Goal: Information Seeking & Learning: Check status

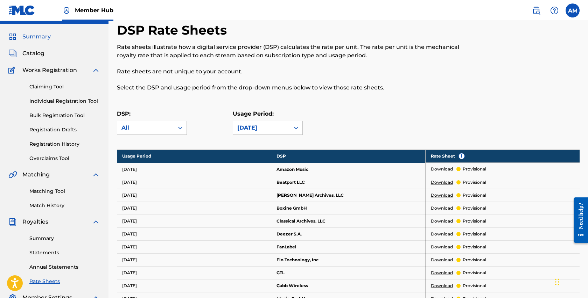
click at [32, 34] on span "Summary" at bounding box center [36, 37] width 28 height 8
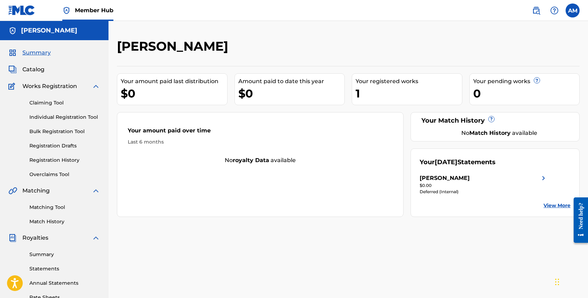
click at [470, 135] on div "No Match History available" at bounding box center [499, 133] width 142 height 8
click at [530, 174] on div "[PERSON_NAME]" at bounding box center [483, 178] width 128 height 8
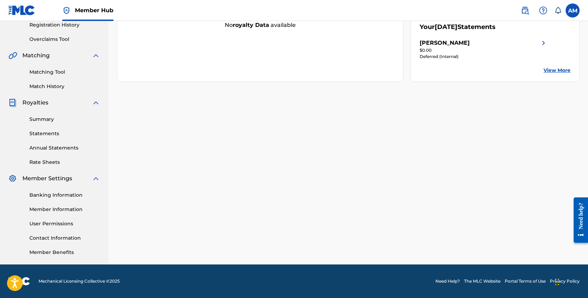
scroll to position [135, 0]
click at [62, 255] on link "Member Benefits" at bounding box center [64, 252] width 71 height 7
click at [63, 222] on link "User Permissions" at bounding box center [64, 223] width 71 height 7
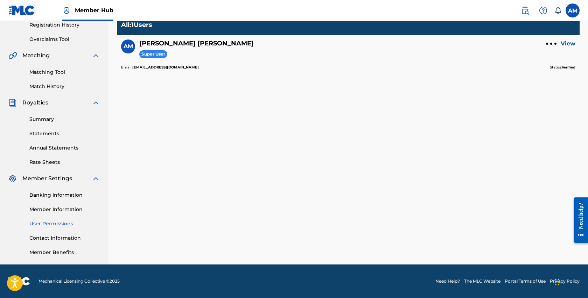
scroll to position [135, 0]
click at [55, 203] on div "Banking Information Member Information User Permissions Contact Information Mem…" at bounding box center [54, 219] width 92 height 73
click at [57, 209] on link "Member Information" at bounding box center [64, 209] width 71 height 7
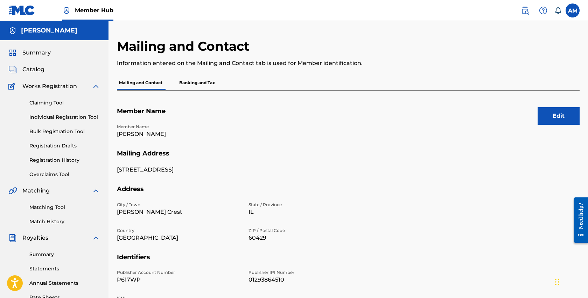
click at [202, 81] on p "Banking and Tax" at bounding box center [197, 83] width 40 height 15
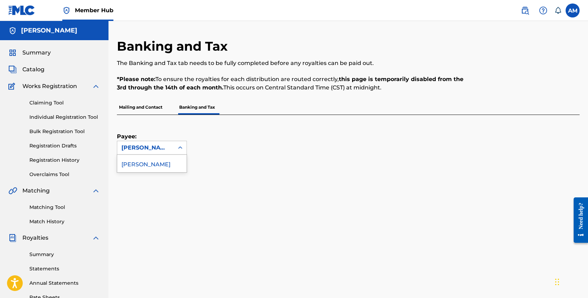
click at [163, 143] on div "[PERSON_NAME]" at bounding box center [145, 147] width 57 height 13
click at [164, 146] on div "[PERSON_NAME]" at bounding box center [145, 148] width 48 height 8
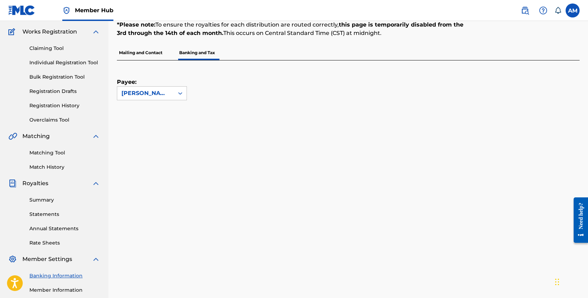
scroll to position [52, 0]
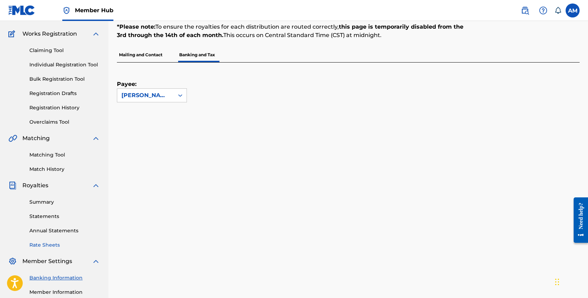
click at [55, 243] on link "Rate Sheets" at bounding box center [64, 245] width 71 height 7
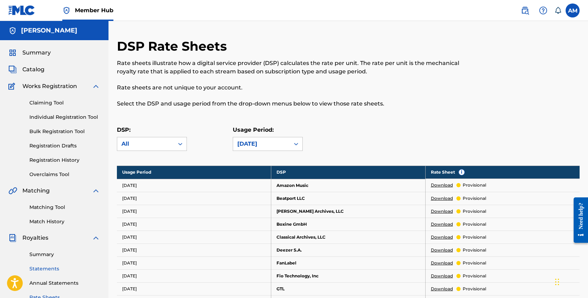
click at [41, 270] on link "Statements" at bounding box center [64, 269] width 71 height 7
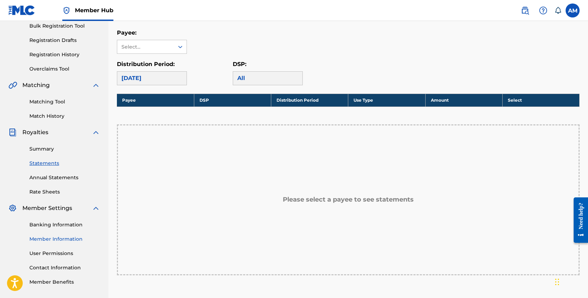
scroll to position [106, 0]
click at [81, 289] on div "Summary Catalog Works Registration Claiming Tool Individual Registration Tool B…" at bounding box center [54, 115] width 108 height 360
click at [58, 248] on div "Banking Information Member Information User Permissions Contact Information Mem…" at bounding box center [54, 249] width 92 height 73
click at [56, 253] on link "User Permissions" at bounding box center [64, 253] width 71 height 7
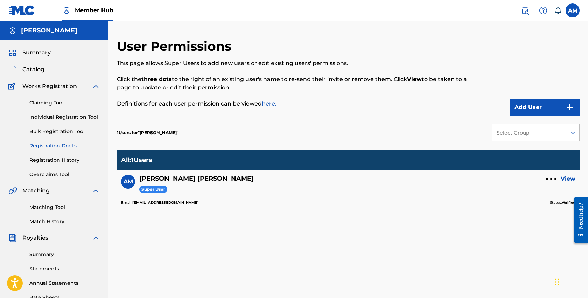
click at [68, 149] on link "Registration Drafts" at bounding box center [64, 145] width 71 height 7
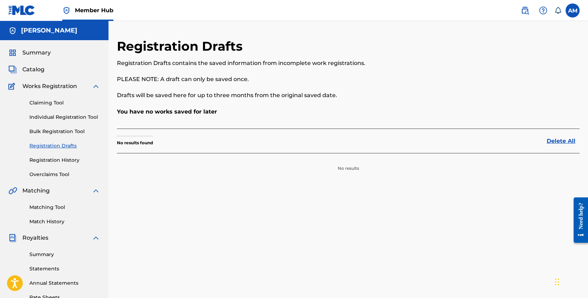
click at [69, 155] on div "Claiming Tool Individual Registration Tool Bulk Registration Tool Registration …" at bounding box center [54, 135] width 92 height 88
click at [69, 164] on link "Registration History" at bounding box center [64, 160] width 71 height 7
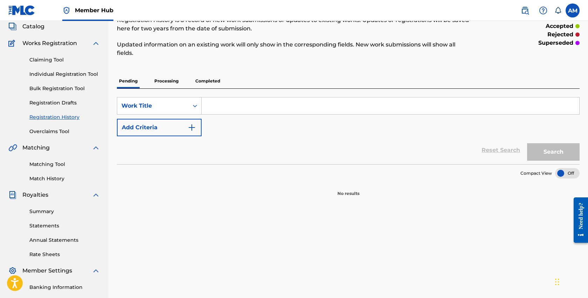
scroll to position [43, 0]
click at [59, 213] on link "Summary" at bounding box center [64, 211] width 71 height 7
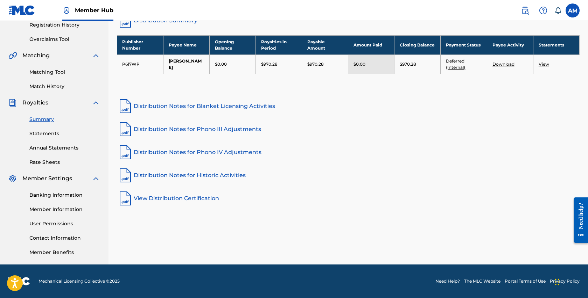
scroll to position [135, 0]
click at [207, 102] on link "Distribution Notes for Blanket Licensing Activities" at bounding box center [348, 106] width 462 height 17
click at [206, 152] on link "Distribution Notes for Phono IV Adjustments" at bounding box center [348, 152] width 462 height 17
click at [199, 200] on link "View Distribution Certification" at bounding box center [348, 198] width 462 height 17
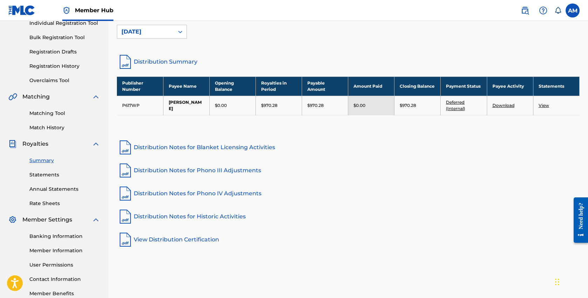
click at [363, 107] on p "$0.00" at bounding box center [359, 105] width 12 height 6
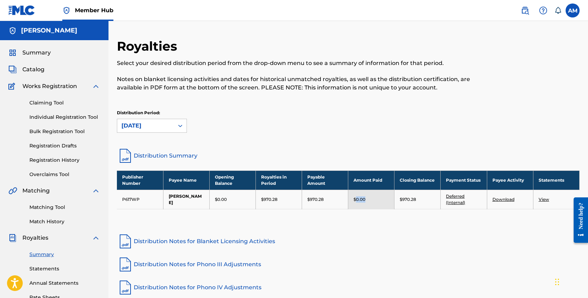
scroll to position [0, 0]
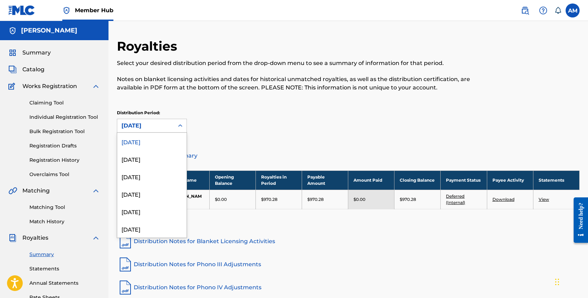
click at [157, 128] on div "[DATE]" at bounding box center [145, 126] width 48 height 8
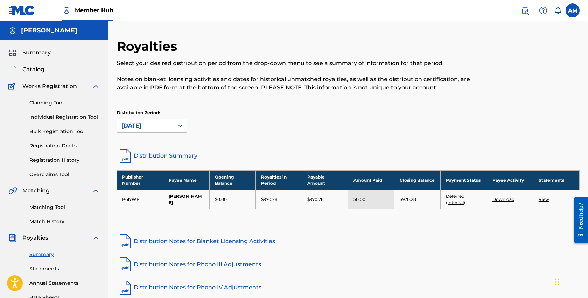
click at [158, 127] on div "[DATE]" at bounding box center [145, 126] width 48 height 8
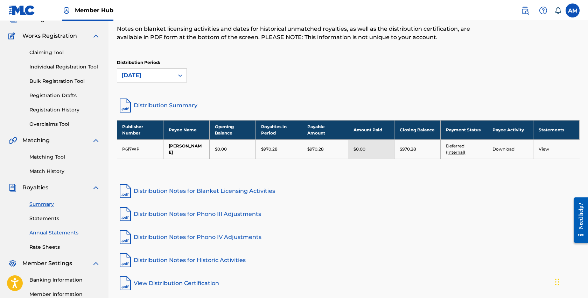
scroll to position [52, 0]
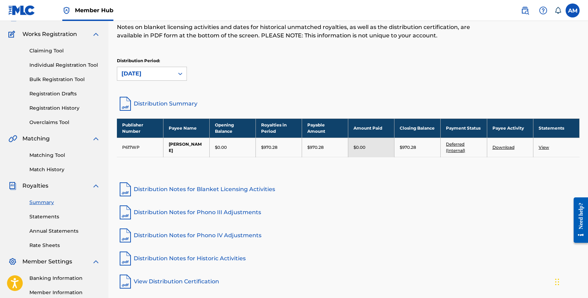
click at [50, 212] on div "Summary Statements Annual Statements Rate Sheets" at bounding box center [54, 219] width 92 height 59
click at [50, 218] on link "Statements" at bounding box center [64, 216] width 71 height 7
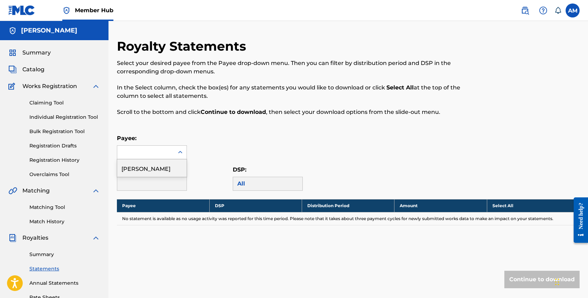
click at [168, 157] on div at bounding box center [145, 152] width 57 height 13
click at [168, 173] on div "[PERSON_NAME]" at bounding box center [151, 168] width 69 height 17
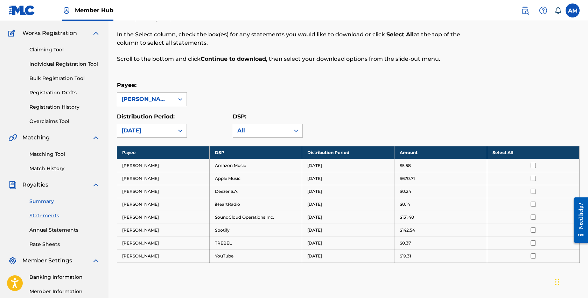
scroll to position [65, 0]
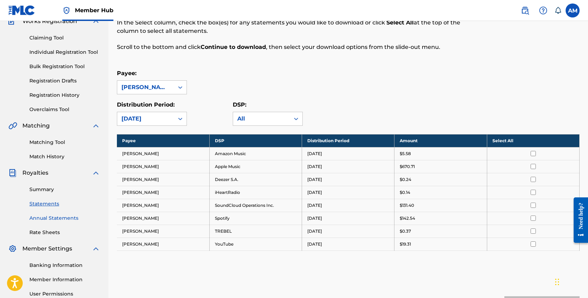
click at [47, 219] on link "Annual Statements" at bounding box center [64, 218] width 71 height 7
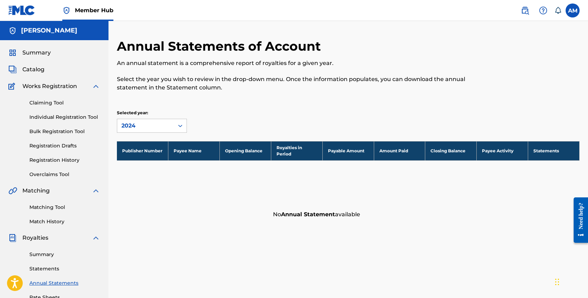
click at [199, 119] on div "Selected year: 2024" at bounding box center [175, 121] width 116 height 23
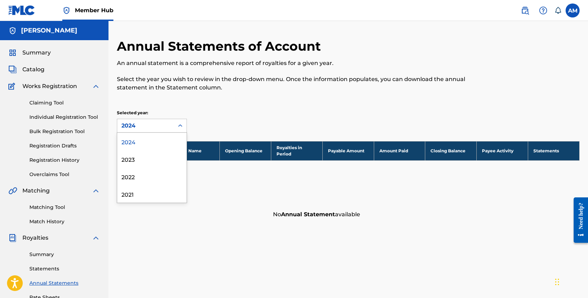
click at [171, 124] on div "2024" at bounding box center [145, 125] width 57 height 13
click at [161, 125] on div "2024" at bounding box center [145, 126] width 48 height 8
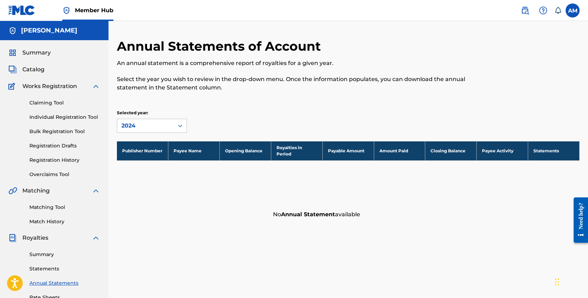
click at [48, 227] on div "Summary Catalog Works Registration Claiming Tool Individual Registration Tool B…" at bounding box center [54, 220] width 108 height 360
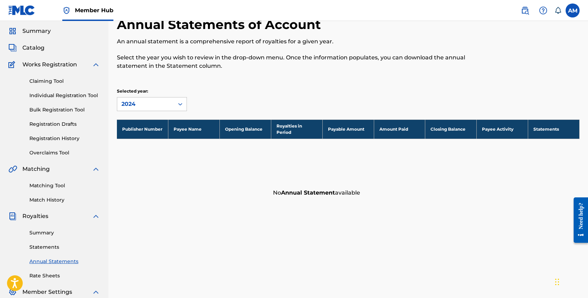
scroll to position [31, 0]
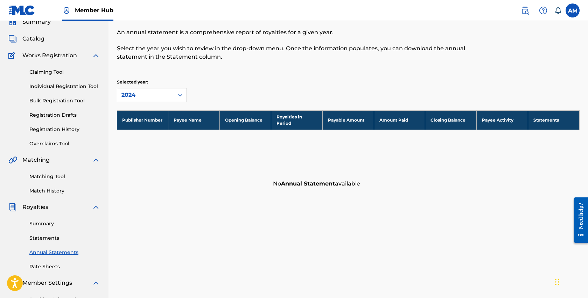
click at [50, 271] on div "Summary Catalog Works Registration Claiming Tool Individual Registration Tool B…" at bounding box center [54, 189] width 108 height 360
click at [51, 266] on link "Rate Sheets" at bounding box center [64, 266] width 71 height 7
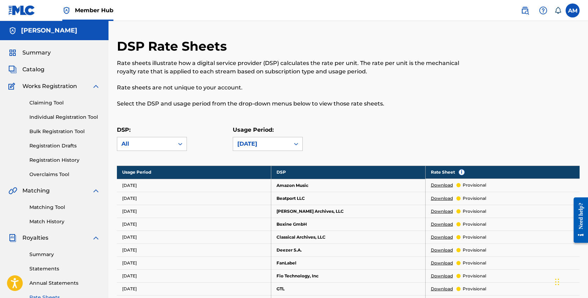
scroll to position [24, 0]
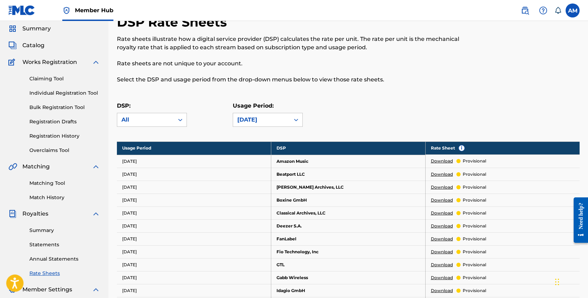
click at [18, 282] on icon "Open accessiBe: accessibility options, statement and help" at bounding box center [14, 283] width 8 height 11
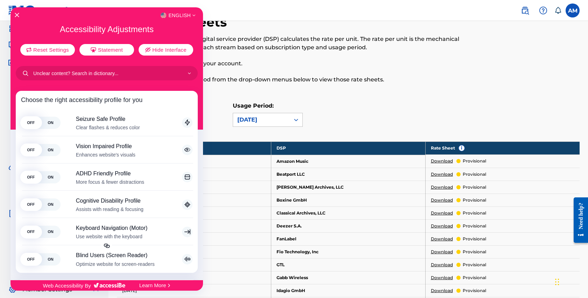
click at [17, 12] on div "English" at bounding box center [106, 15] width 192 height 9
click at [573, 6] on div at bounding box center [294, 149] width 588 height 298
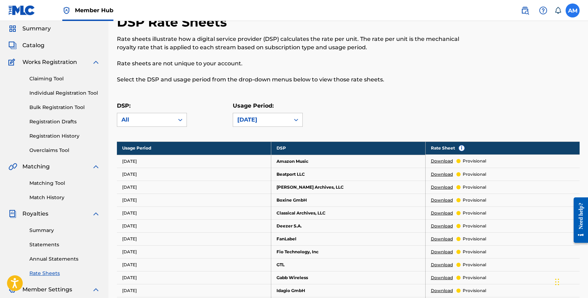
click at [573, 13] on label at bounding box center [572, 10] width 14 height 14
click at [572, 10] on input "AM [PERSON_NAME] [EMAIL_ADDRESS][DOMAIN_NAME] Notification Preferences Profile …" at bounding box center [572, 10] width 0 height 0
click at [507, 88] on link "Profile" at bounding box center [503, 87] width 14 height 6
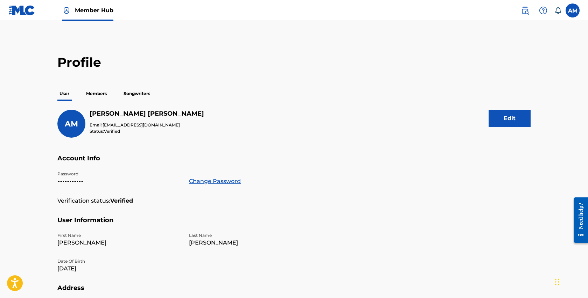
click at [147, 93] on p "Songwriters" at bounding box center [136, 93] width 31 height 15
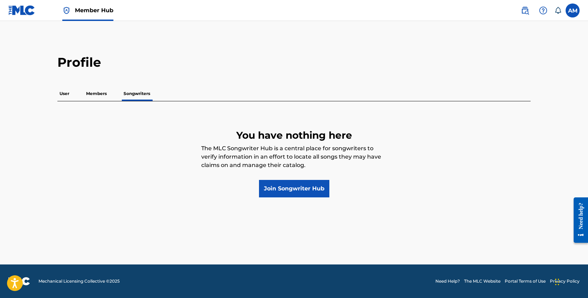
click at [94, 95] on p "Members" at bounding box center [96, 93] width 25 height 15
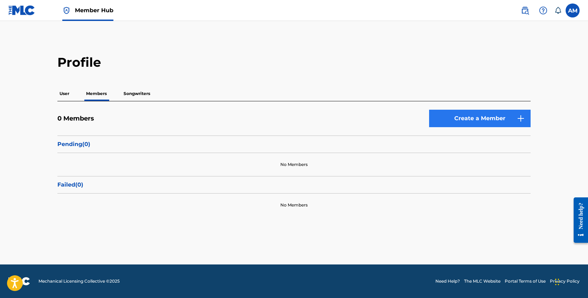
click at [449, 119] on link "Create a Member" at bounding box center [479, 118] width 101 height 17
click at [72, 90] on div "User Members Songwriters" at bounding box center [293, 93] width 473 height 15
click at [63, 92] on p "User" at bounding box center [64, 93] width 14 height 15
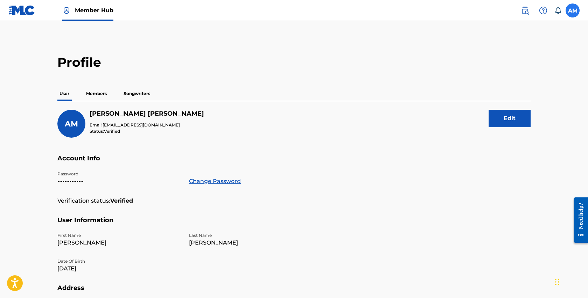
click at [576, 14] on label at bounding box center [572, 10] width 14 height 14
click at [572, 10] on input "AM [PERSON_NAME] [EMAIL_ADDRESS][DOMAIN_NAME] Notification Preferences Profile …" at bounding box center [572, 10] width 0 height 0
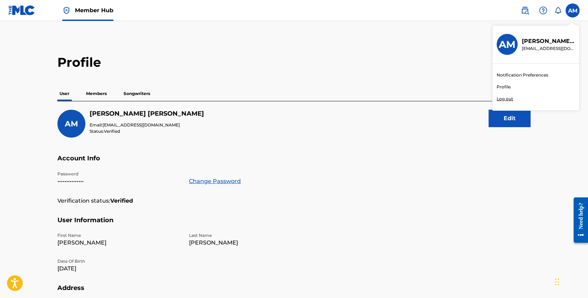
click at [536, 42] on p "[PERSON_NAME]" at bounding box center [548, 41] width 53 height 8
click at [572, 10] on input "AM [PERSON_NAME] [EMAIL_ADDRESS][DOMAIN_NAME] Notification Preferences Profile …" at bounding box center [572, 10] width 0 height 0
click at [506, 44] on h3 "AM" at bounding box center [506, 44] width 17 height 12
click at [572, 10] on input "AM [PERSON_NAME] [EMAIL_ADDRESS][DOMAIN_NAME] Notification Preferences Profile …" at bounding box center [572, 10] width 0 height 0
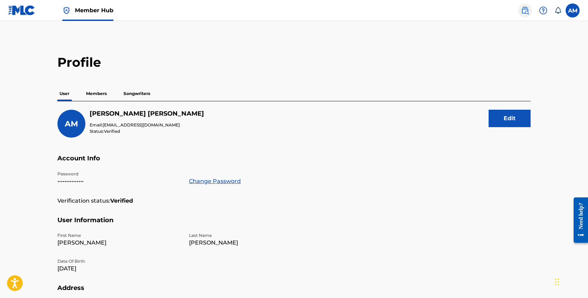
click at [526, 10] on img at bounding box center [525, 10] width 8 height 8
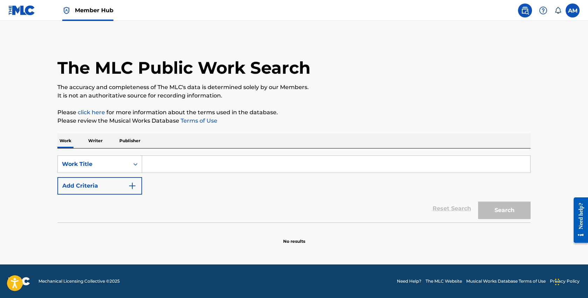
click at [34, 9] on img at bounding box center [21, 10] width 27 height 10
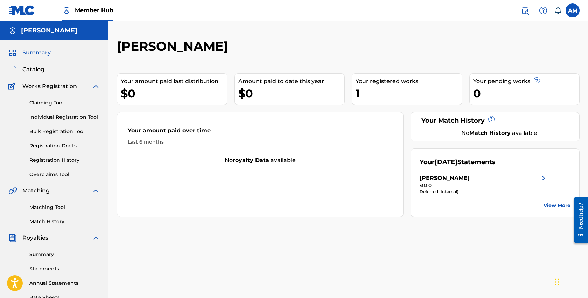
click at [33, 33] on h5 "[PERSON_NAME]" at bounding box center [49, 31] width 56 height 8
click at [102, 85] on div "Summary Catalog Works Registration Claiming Tool Individual Registration Tool B…" at bounding box center [54, 220] width 108 height 360
click at [98, 86] on img at bounding box center [96, 86] width 8 height 8
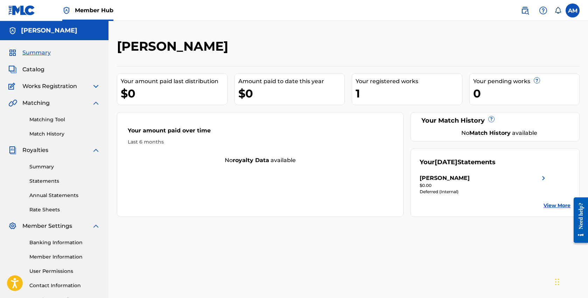
click at [97, 99] on img at bounding box center [96, 103] width 8 height 8
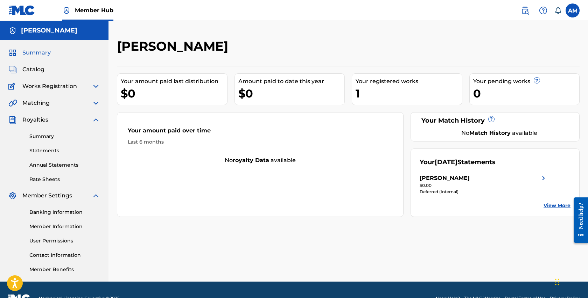
click at [95, 119] on img at bounding box center [96, 120] width 8 height 8
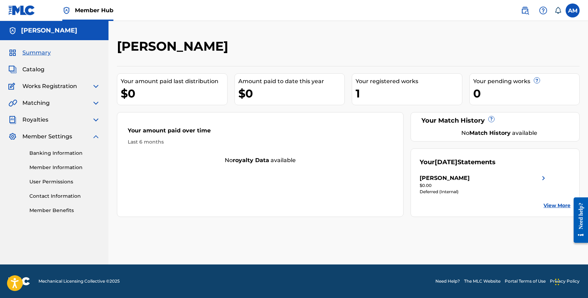
click at [99, 137] on img at bounding box center [96, 137] width 8 height 8
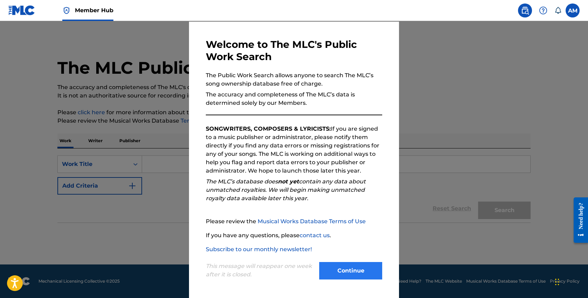
click at [348, 268] on button "Continue" at bounding box center [350, 270] width 63 height 17
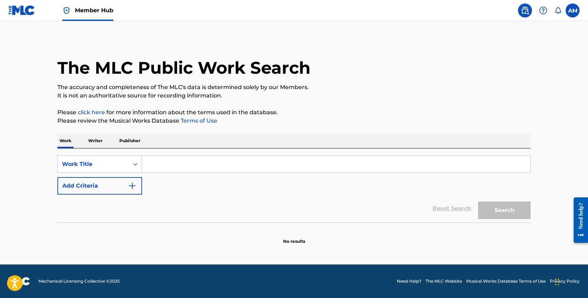
click at [220, 163] on input "Search Form" at bounding box center [336, 164] width 388 height 17
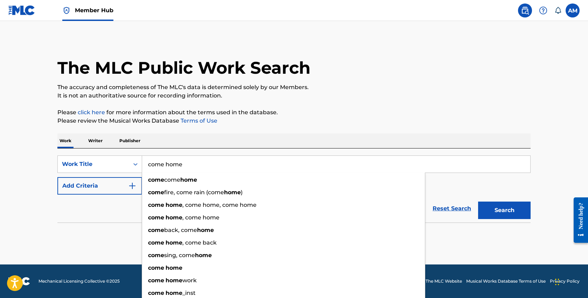
type input "come home"
click at [504, 211] on button "Search" at bounding box center [504, 210] width 52 height 17
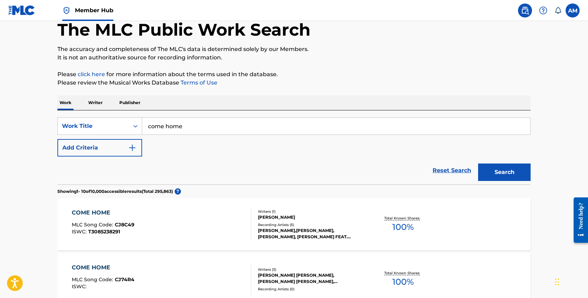
scroll to position [39, 0]
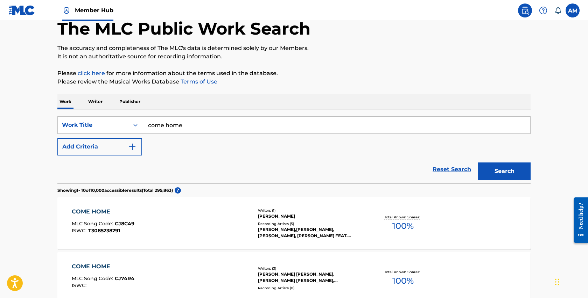
click at [220, 133] on input "come home" at bounding box center [336, 125] width 388 height 17
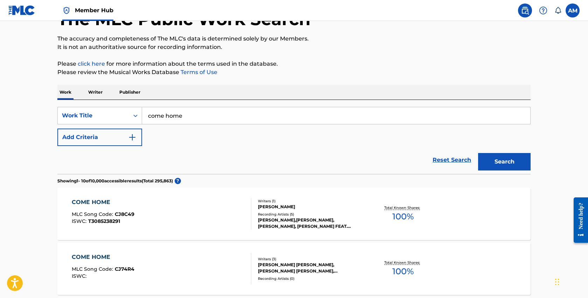
scroll to position [41, 0]
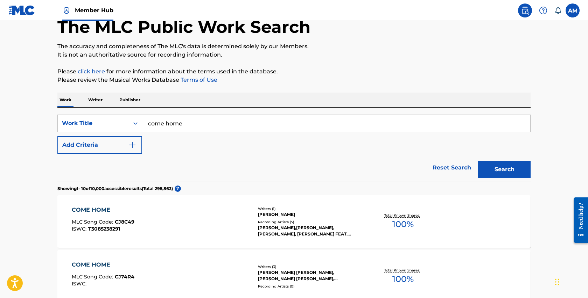
drag, startPoint x: 193, startPoint y: 122, endPoint x: 58, endPoint y: 102, distance: 136.8
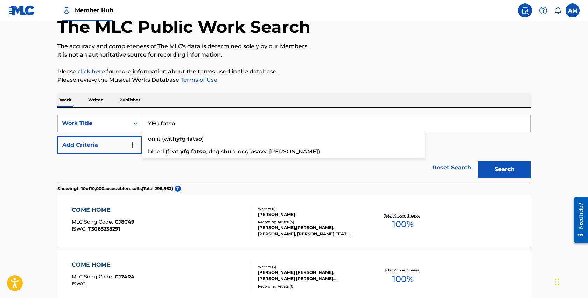
click at [504, 170] on button "Search" at bounding box center [504, 169] width 52 height 17
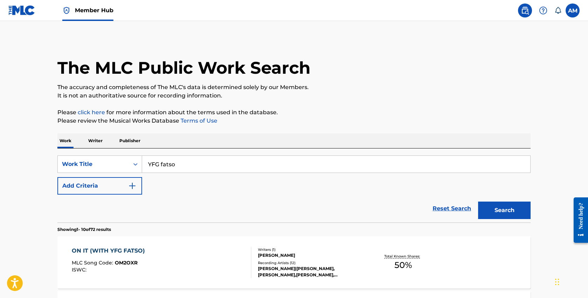
scroll to position [0, 0]
click at [191, 167] on input "YFG fatso" at bounding box center [336, 164] width 388 height 17
type input "YFG fatso come home"
click at [504, 211] on button "Search" at bounding box center [504, 210] width 52 height 17
click at [448, 208] on link "Reset Search" at bounding box center [451, 208] width 45 height 15
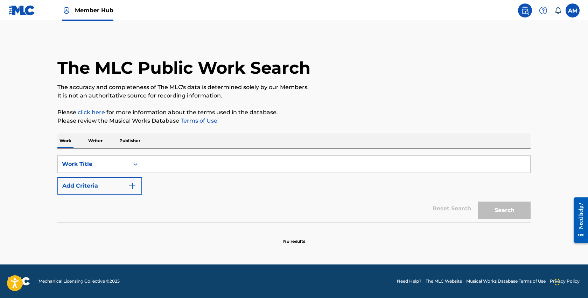
click at [92, 135] on p "Writer" at bounding box center [95, 141] width 19 height 15
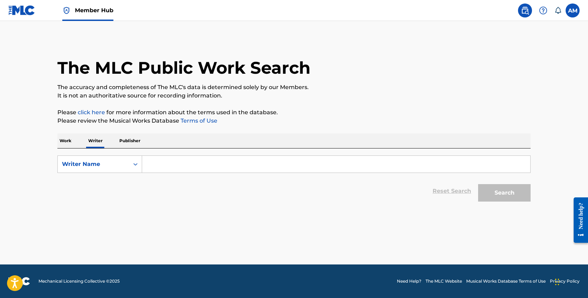
click at [121, 138] on p "Publisher" at bounding box center [129, 141] width 25 height 15
click at [65, 135] on p "Work" at bounding box center [65, 141] width 16 height 15
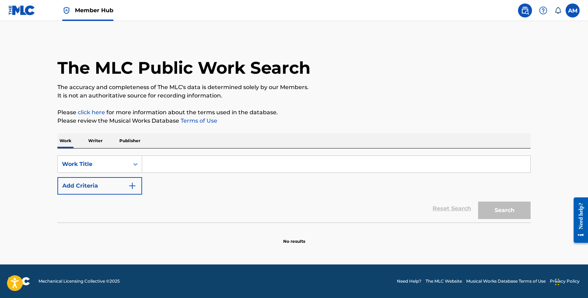
click at [7, 20] on nav "Member Hub AM AM Ashton Martin beatsbysarkay@gmail.com Notification Preferences…" at bounding box center [294, 10] width 588 height 21
click at [30, 12] on img at bounding box center [21, 10] width 27 height 10
